Goal: Book appointment/travel/reservation

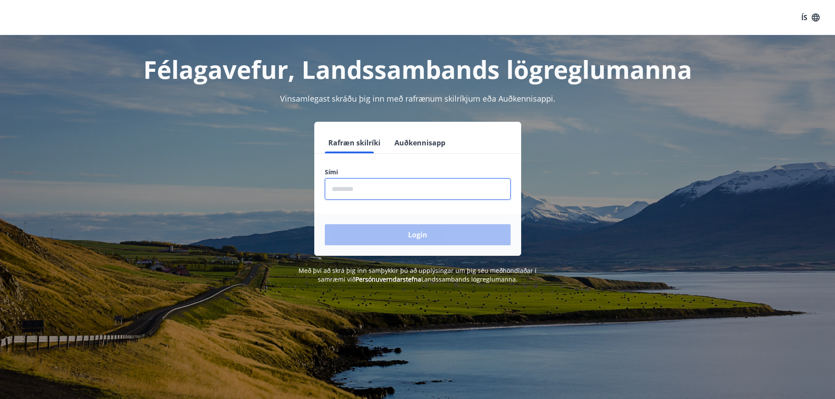
click at [365, 184] on input "phone" at bounding box center [418, 188] width 186 height 21
type input "********"
click at [325, 224] on button "Login" at bounding box center [418, 234] width 186 height 21
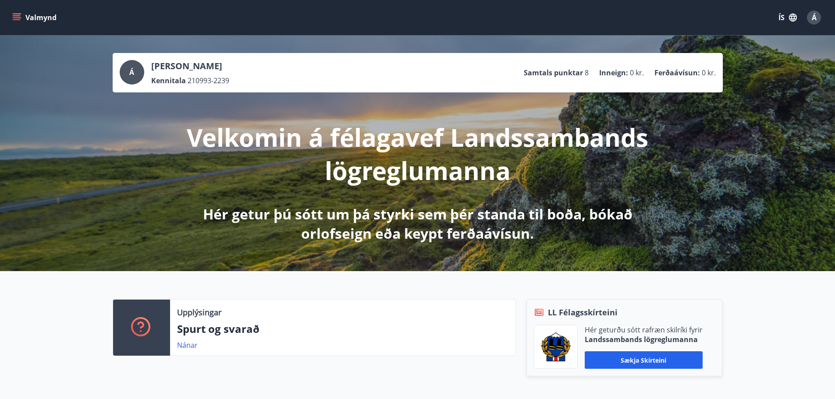
click at [9, 19] on div "Valmynd ÍS Á" at bounding box center [417, 17] width 835 height 35
click at [14, 19] on icon "menu" at bounding box center [16, 17] width 9 height 9
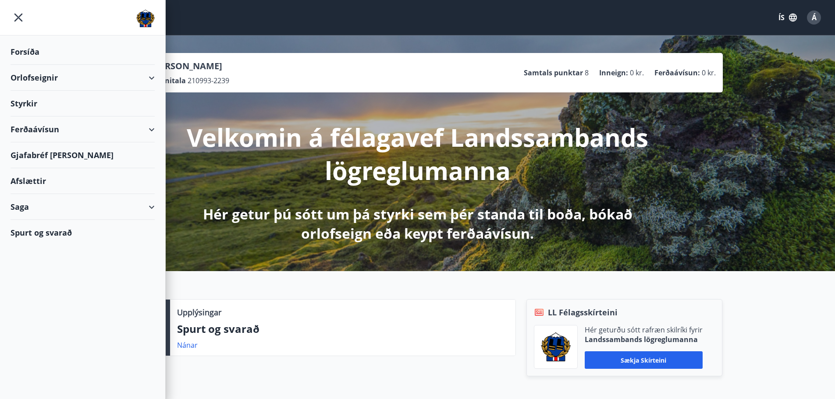
click at [32, 75] on div "Orlofseignir" at bounding box center [83, 78] width 144 height 26
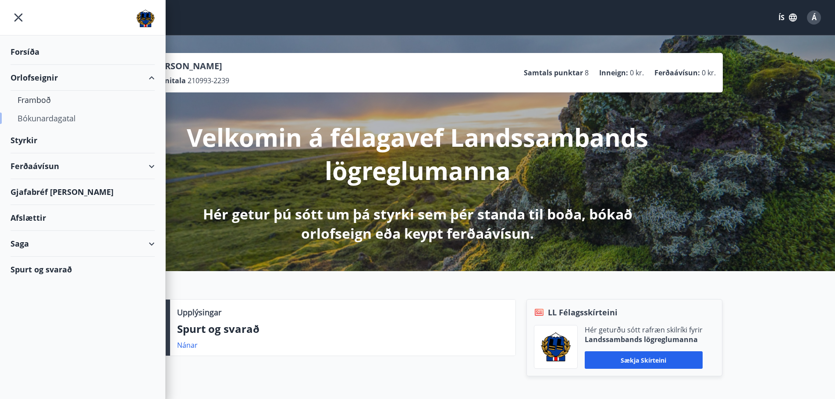
click at [42, 120] on div "Bókunardagatal" at bounding box center [83, 118] width 130 height 18
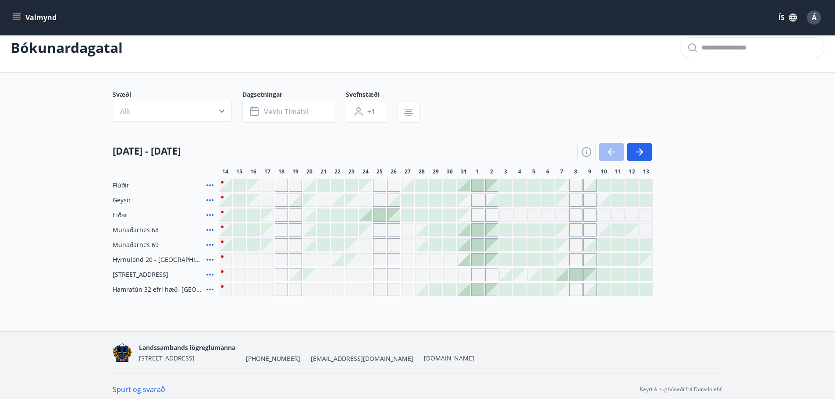
scroll to position [18, 0]
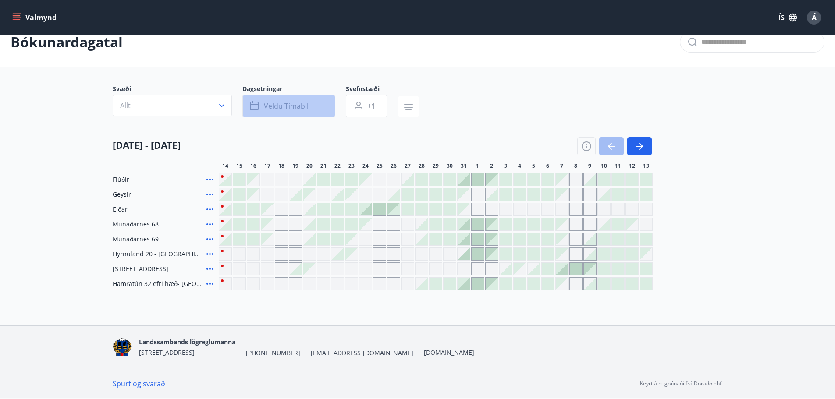
click at [269, 106] on span "Veldu tímabil" at bounding box center [286, 106] width 45 height 10
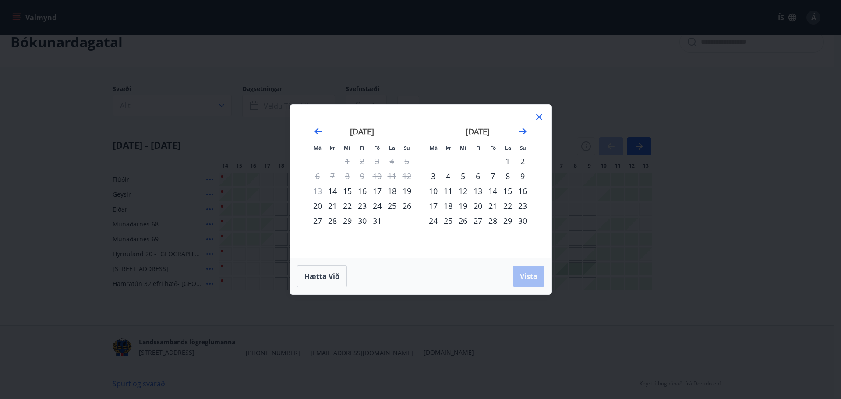
click at [464, 193] on div "12" at bounding box center [463, 191] width 15 height 15
click at [519, 194] on div "16" at bounding box center [522, 191] width 15 height 15
click at [528, 283] on button "Vista" at bounding box center [529, 276] width 32 height 21
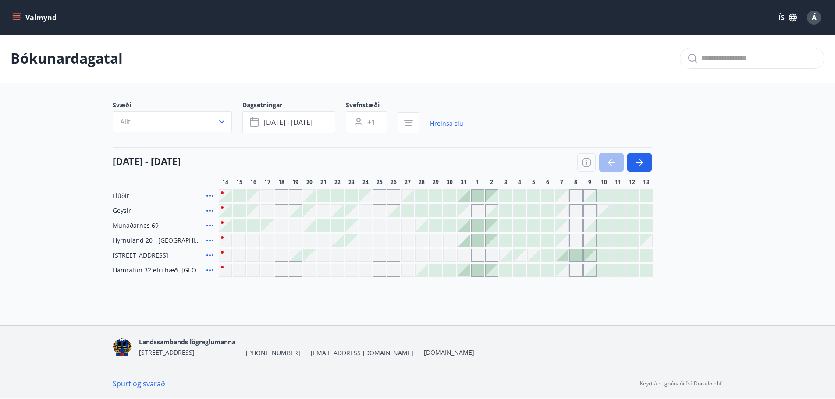
scroll to position [1, 0]
drag, startPoint x: 140, startPoint y: 243, endPoint x: 636, endPoint y: 241, distance: 496.0
click at [636, 241] on div "Hyrnuland 20 - [GEOGRAPHIC_DATA]" at bounding box center [383, 240] width 540 height 13
click at [699, 235] on div "Flúðir Geysir Munaðarnes 69 [GEOGRAPHIC_DATA] 20 - [GEOGRAPHIC_DATA] Hátún 4, R…" at bounding box center [418, 233] width 610 height 88
click at [629, 241] on div at bounding box center [632, 240] width 12 height 12
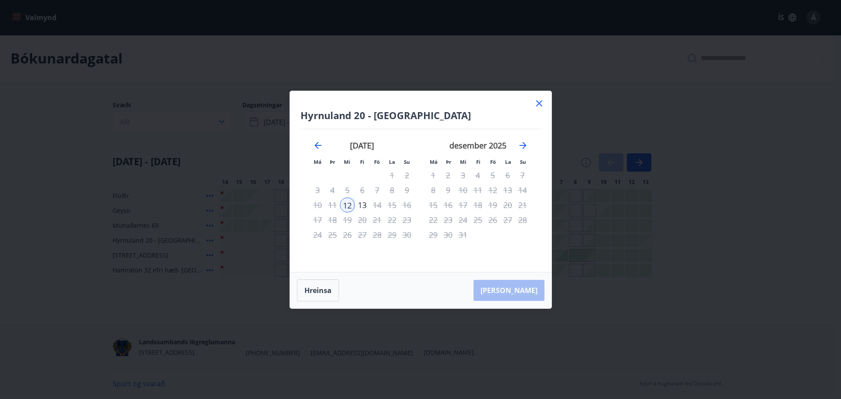
click at [542, 104] on icon at bounding box center [539, 103] width 11 height 11
